Goal: Transaction & Acquisition: Purchase product/service

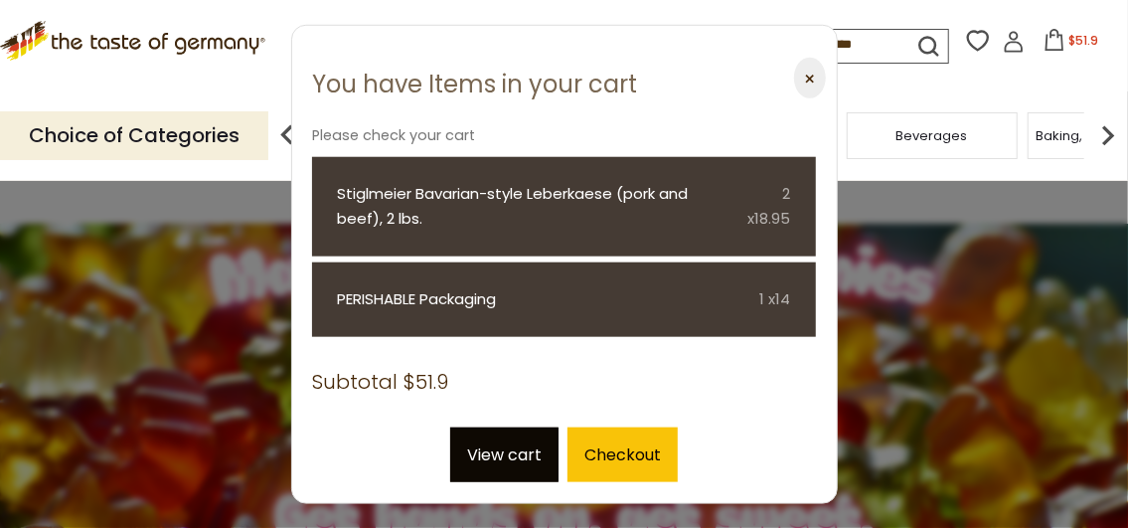
click at [501, 448] on link "View cart" at bounding box center [504, 454] width 108 height 55
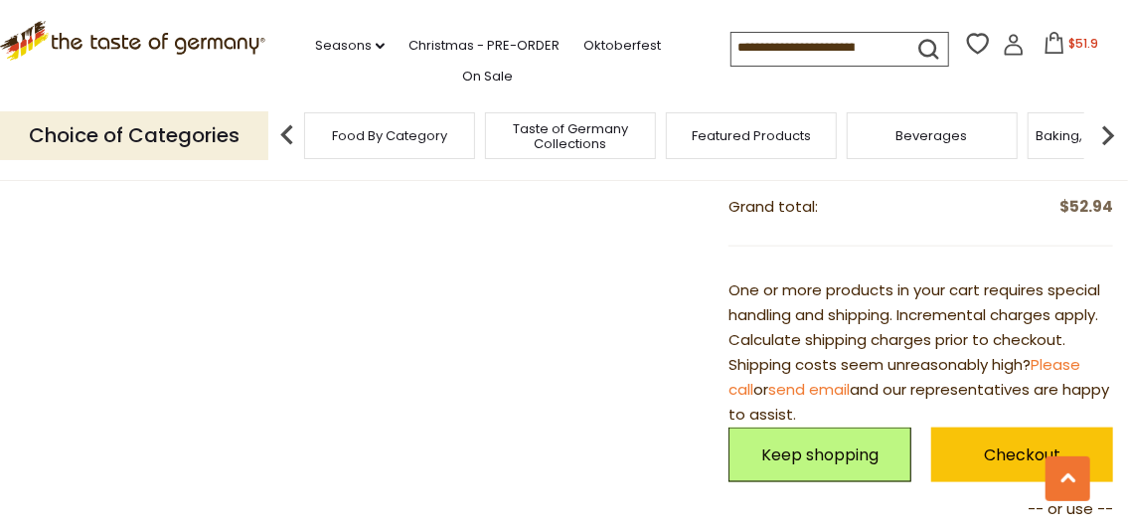
scroll to position [895, 0]
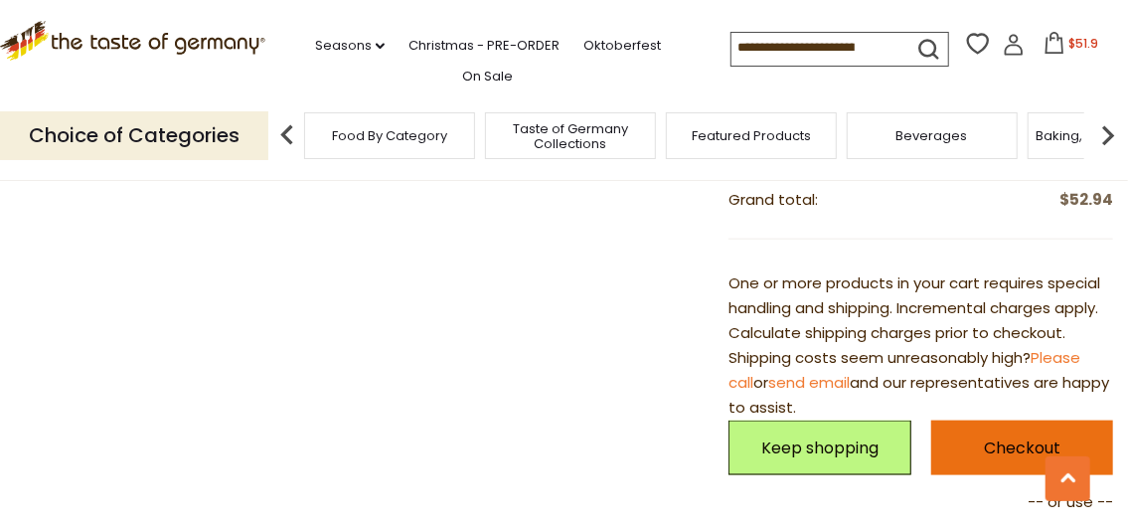
click at [970, 436] on link "Checkout" at bounding box center [1022, 447] width 182 height 55
